Goal: Task Accomplishment & Management: Use online tool/utility

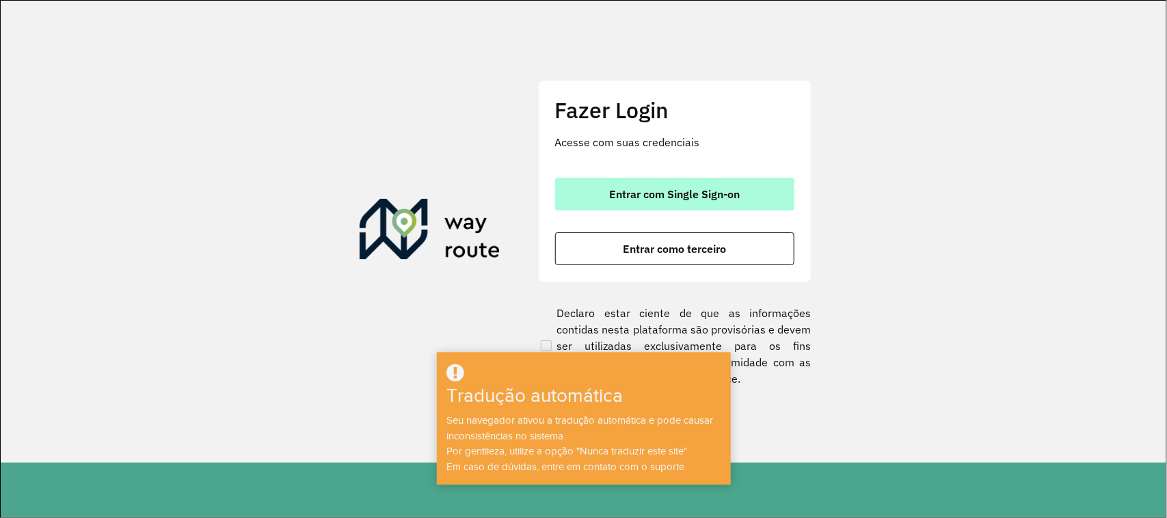
click at [646, 182] on button "Entrar com Single Sign-on" at bounding box center [674, 194] width 239 height 33
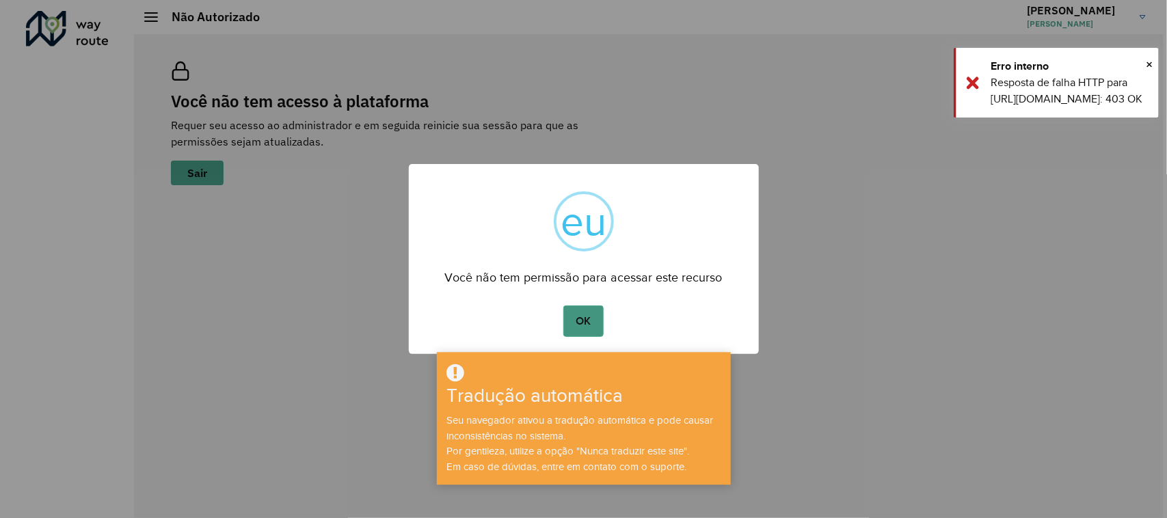
click at [586, 316] on font "OK" at bounding box center [583, 321] width 15 height 12
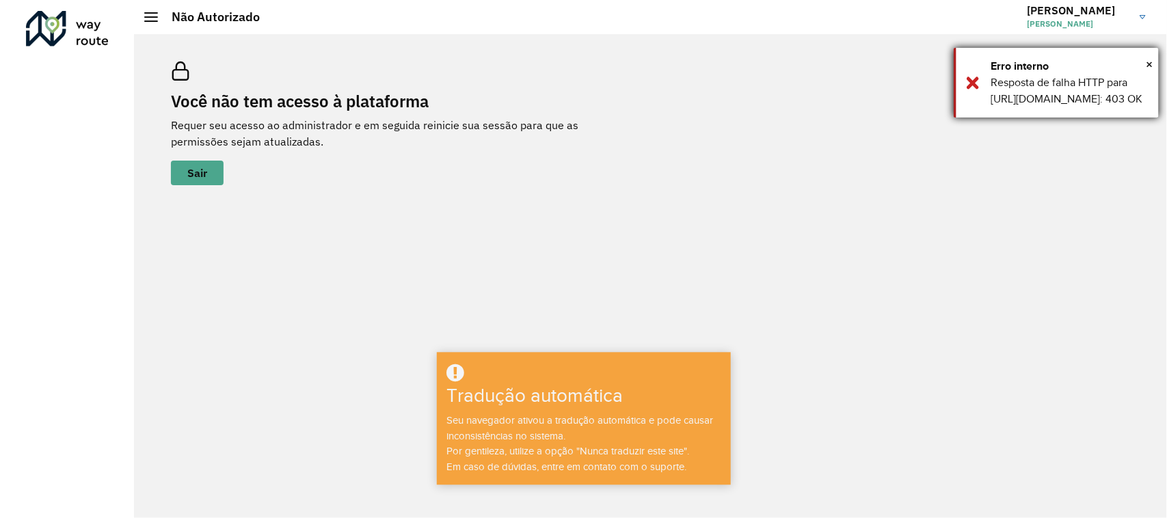
click at [1154, 59] on div "× Erro interno Resposta de falha HTTP para https://apim.ambevdevs.com.br/roteir…" at bounding box center [1056, 83] width 205 height 70
